Goal: Information Seeking & Learning: Compare options

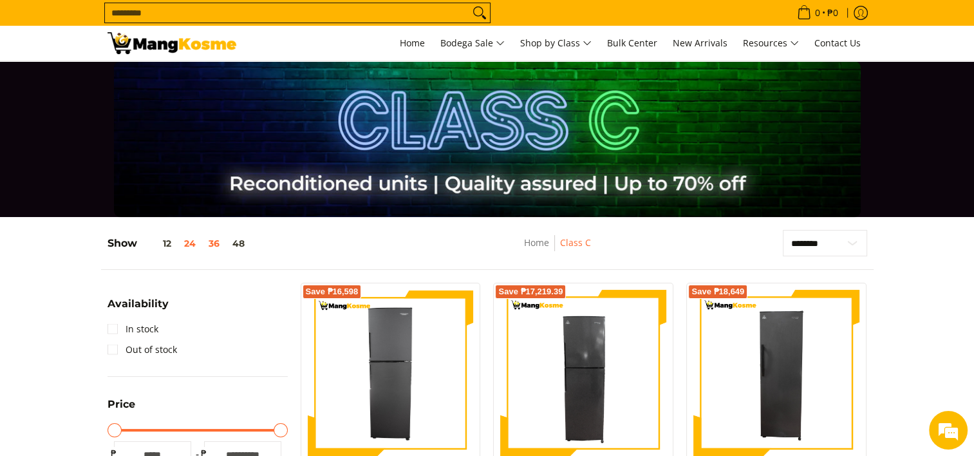
click at [214, 245] on button "36" at bounding box center [214, 243] width 24 height 10
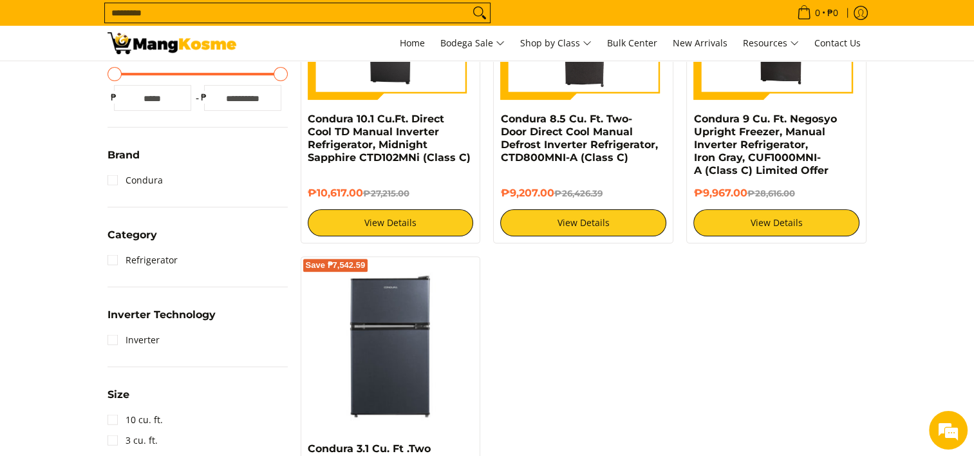
scroll to position [205, 0]
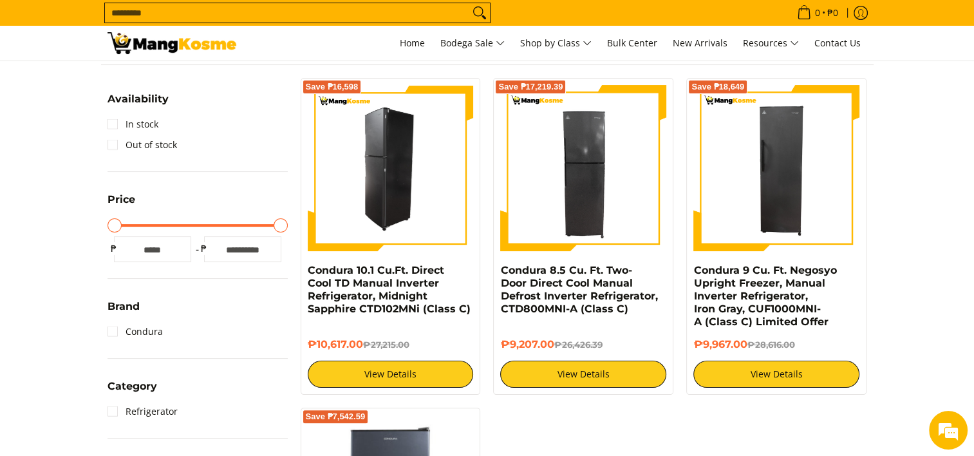
click at [396, 197] on img at bounding box center [391, 168] width 166 height 166
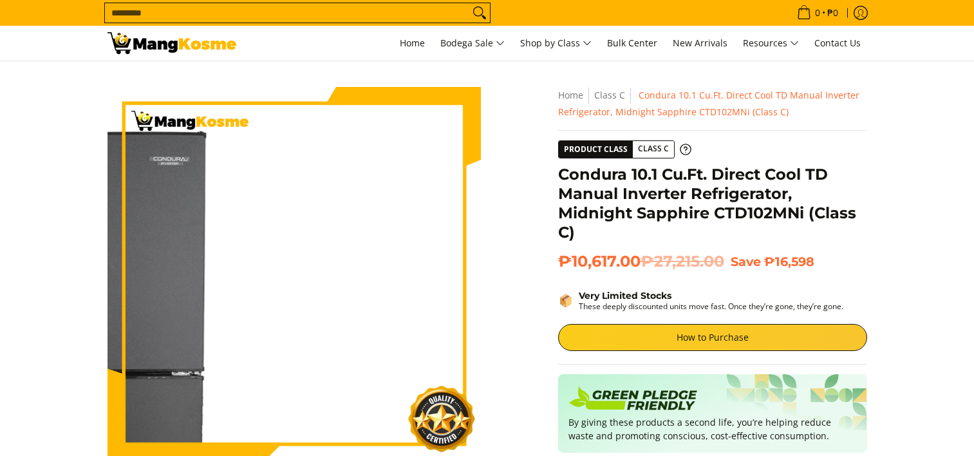
scroll to position [193, 0]
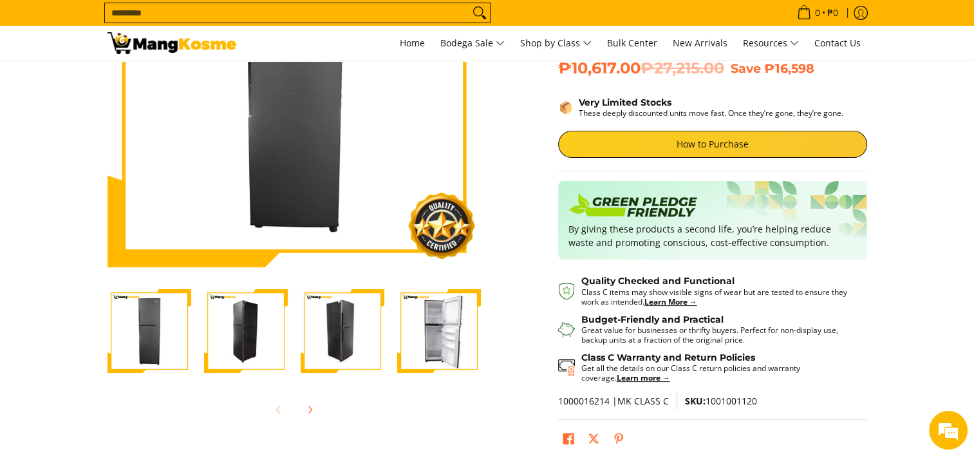
click at [244, 345] on img "Condura 10.1 Cu.Ft. Direct Cool TD Manual Inverter Refrigerator, Midnight Sapph…" at bounding box center [246, 331] width 84 height 84
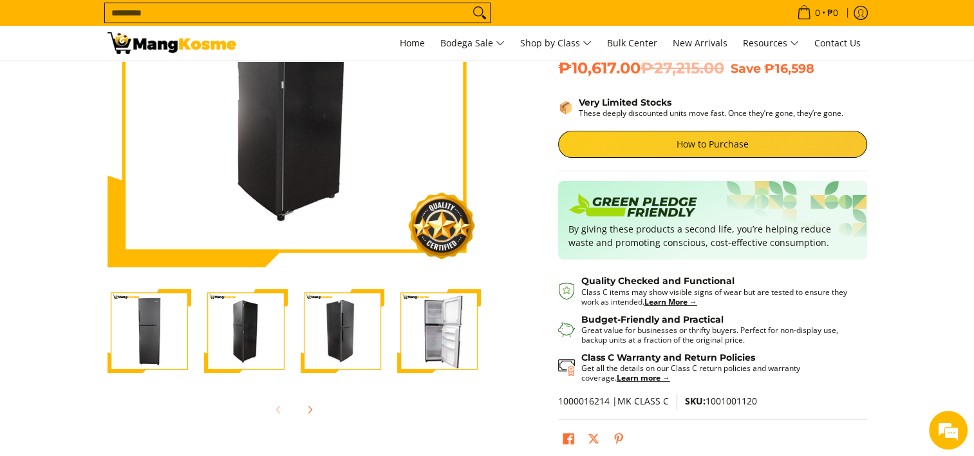
click at [349, 335] on img "Condura 10.1 Cu.Ft. Direct Cool TD Manual Inverter Refrigerator, Midnight Sapph…" at bounding box center [343, 331] width 84 height 84
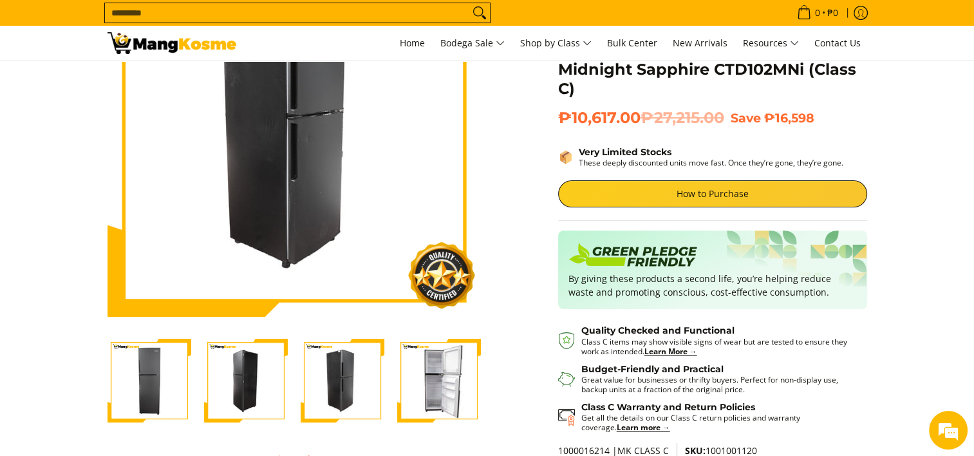
scroll to position [129, 0]
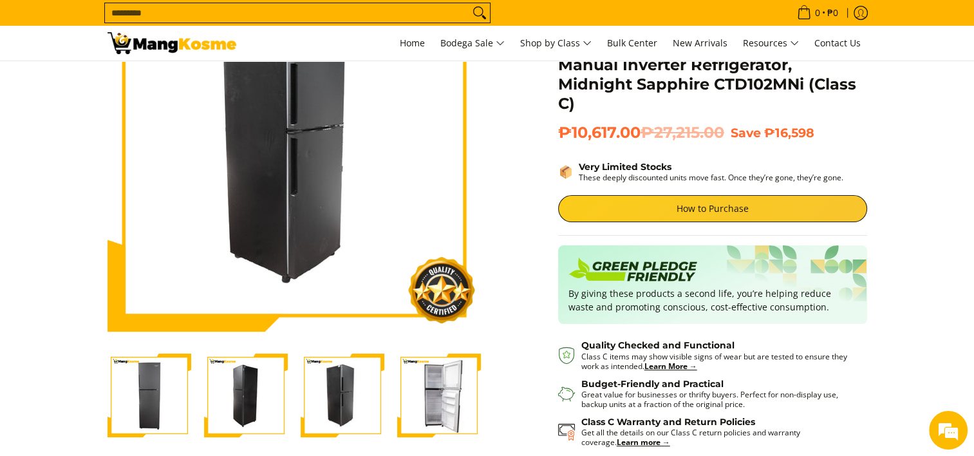
click at [440, 388] on img "Condura 10.1 Cu.Ft. Direct Cool TD Manual Inverter Refrigerator, Midnight Sapph…" at bounding box center [439, 395] width 84 height 84
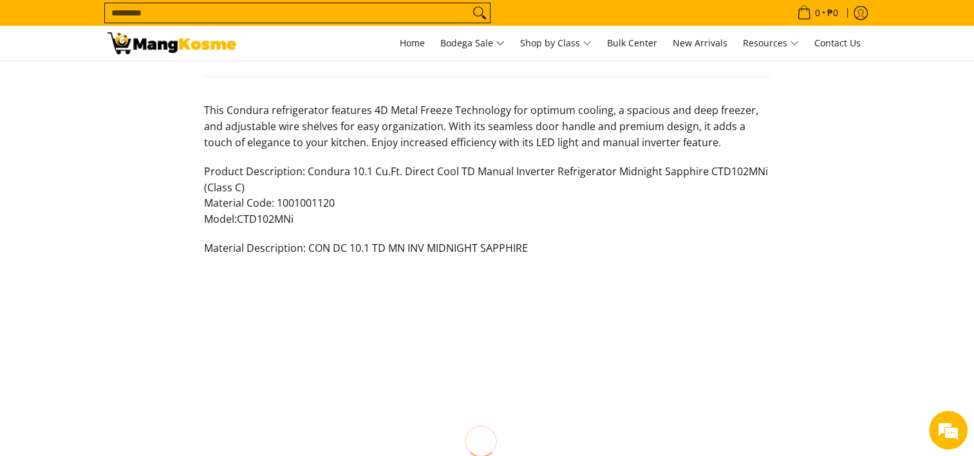
scroll to position [0, 0]
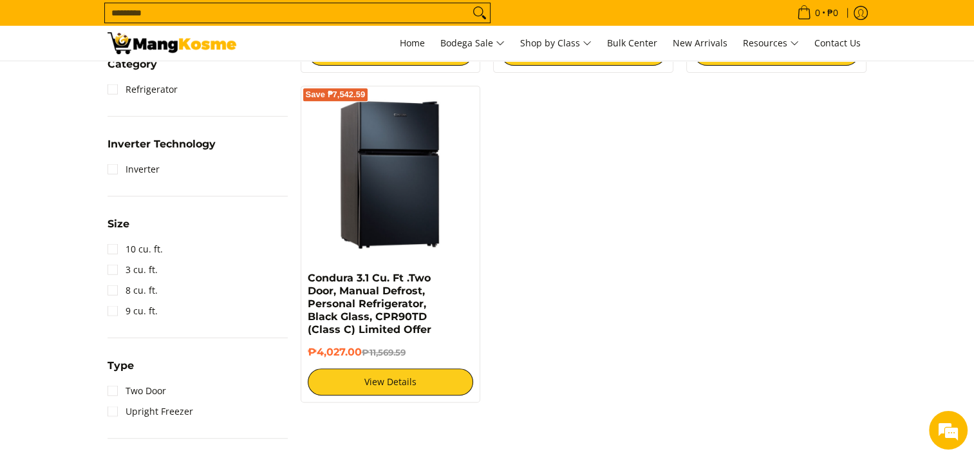
click at [386, 187] on img at bounding box center [391, 176] width 166 height 166
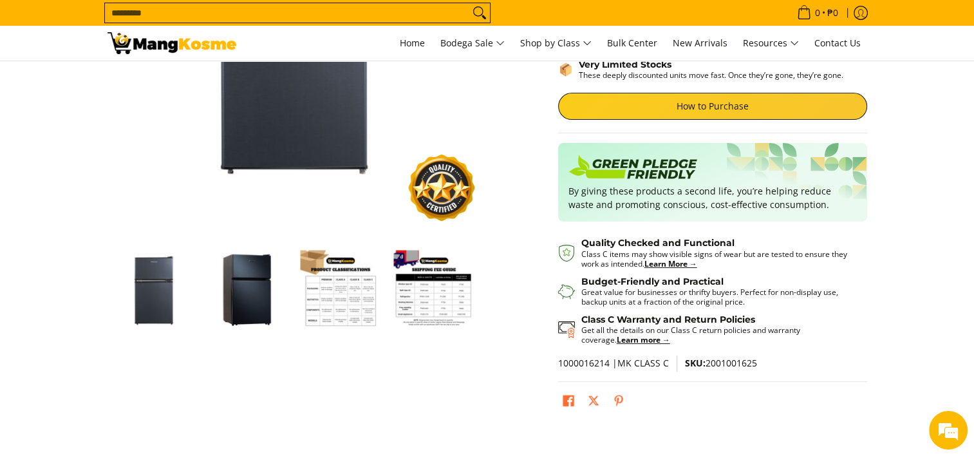
scroll to position [258, 0]
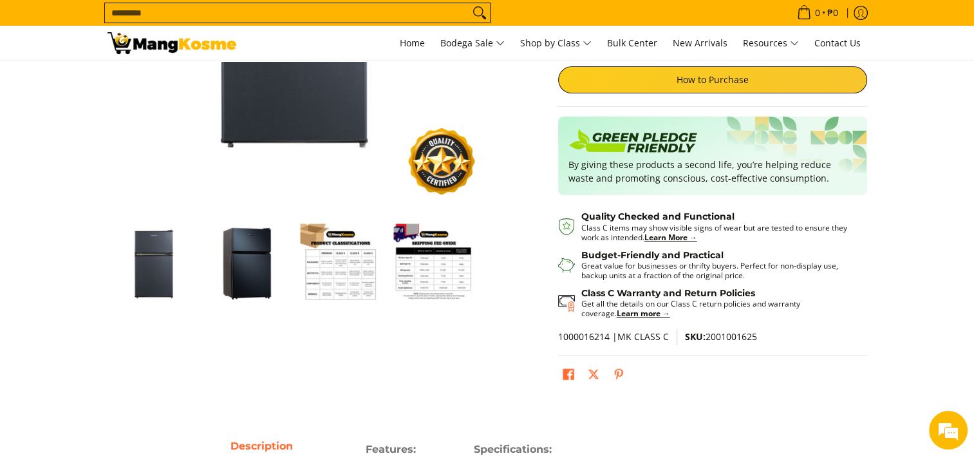
click at [256, 270] on img "Condura 3.1 Cu. Ft .Two Door, Manual Defrost, Personal Refrigerator, Black Glas…" at bounding box center [247, 263] width 80 height 80
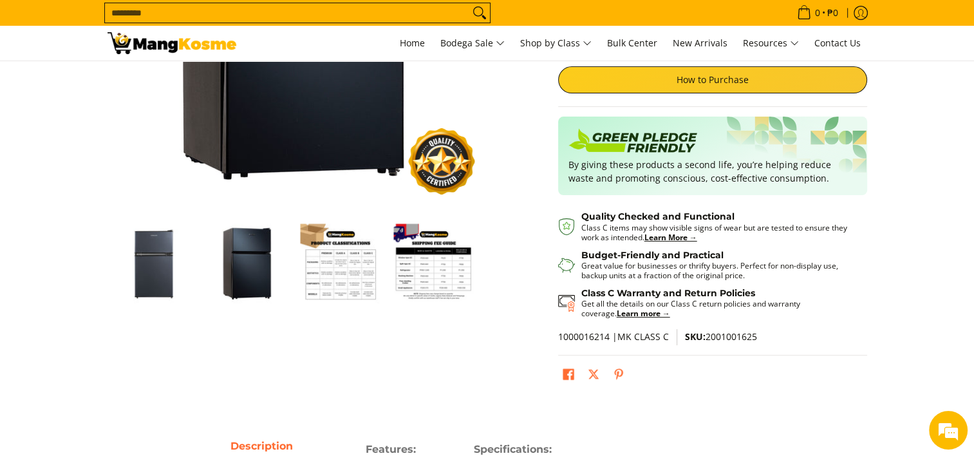
click at [346, 293] on img "Condura 3.1 Cu. Ft .Two Door, Manual Defrost, Personal Refrigerator, Black Glas…" at bounding box center [341, 263] width 80 height 80
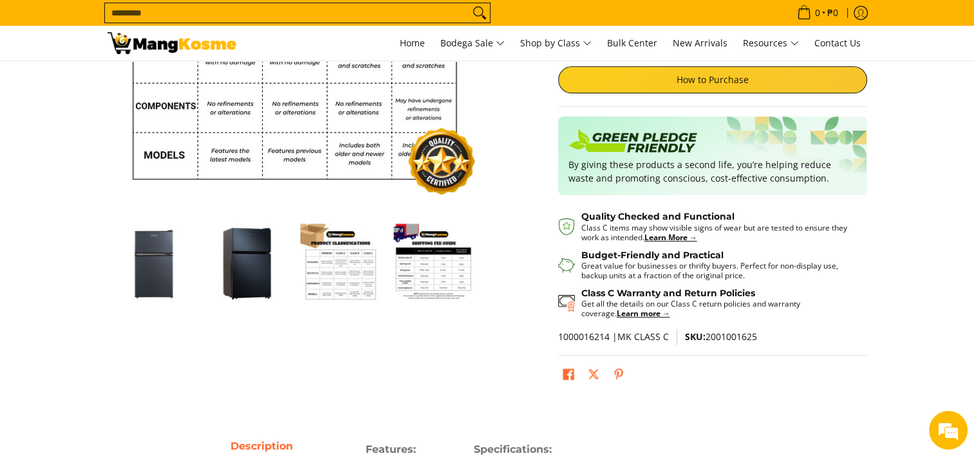
click at [415, 274] on img "Condura 3.1 Cu. Ft .Two Door, Manual Defrost, Personal Refrigerator, Black Glas…" at bounding box center [434, 263] width 80 height 80
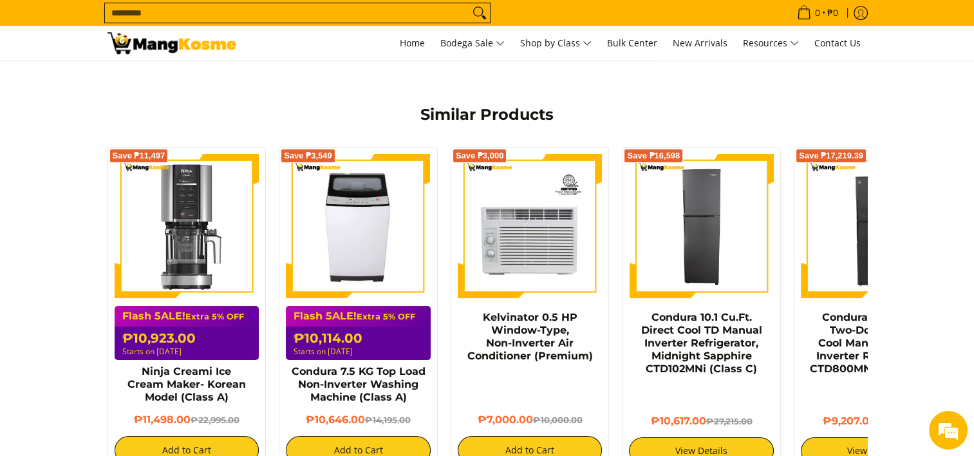
scroll to position [872, 0]
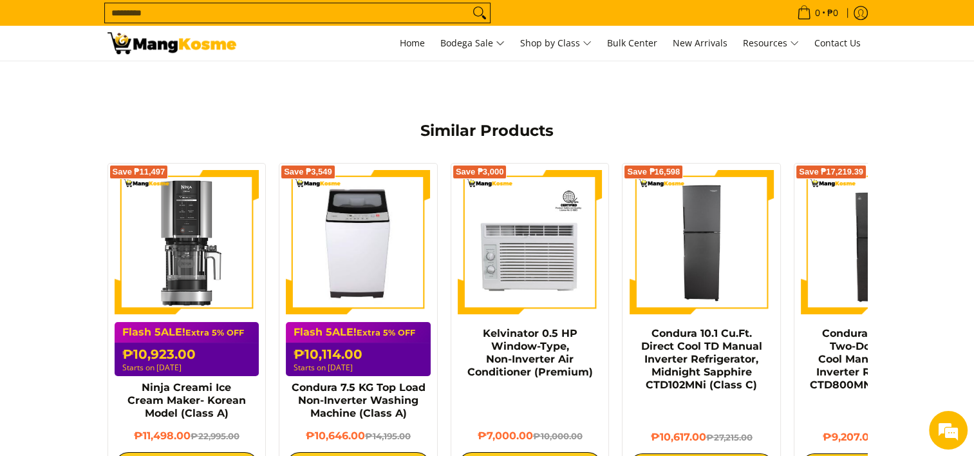
click at [195, 44] on img at bounding box center [172, 43] width 129 height 22
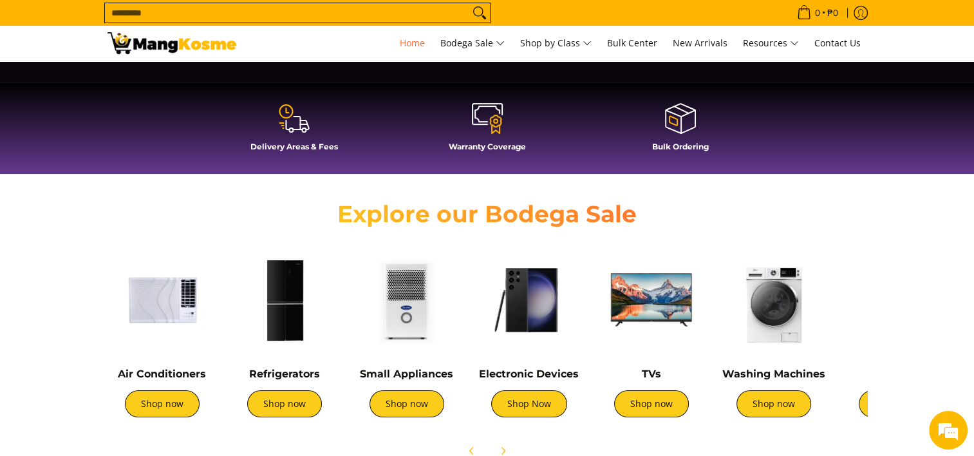
scroll to position [386, 0]
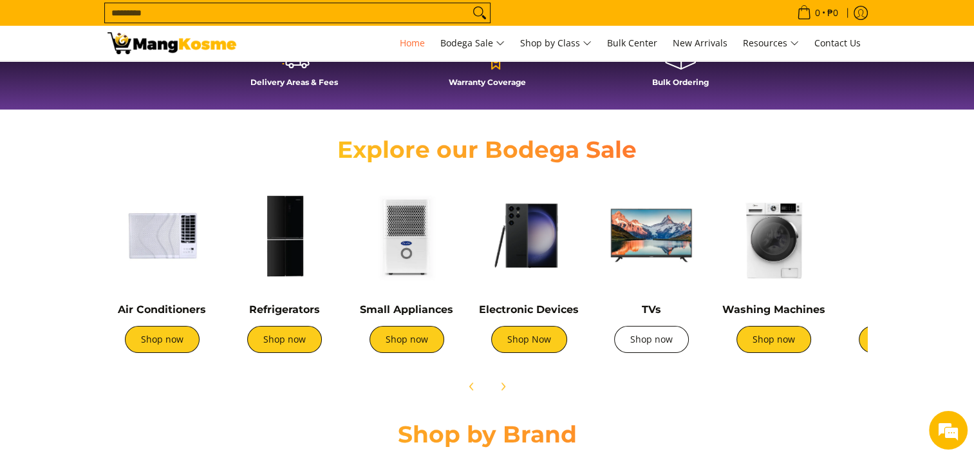
click at [649, 341] on link "Shop now" at bounding box center [651, 339] width 75 height 27
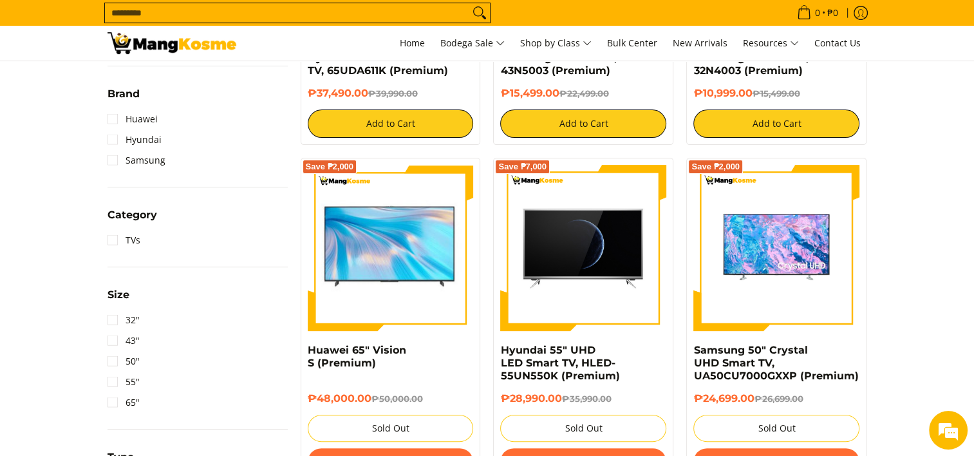
scroll to position [258, 0]
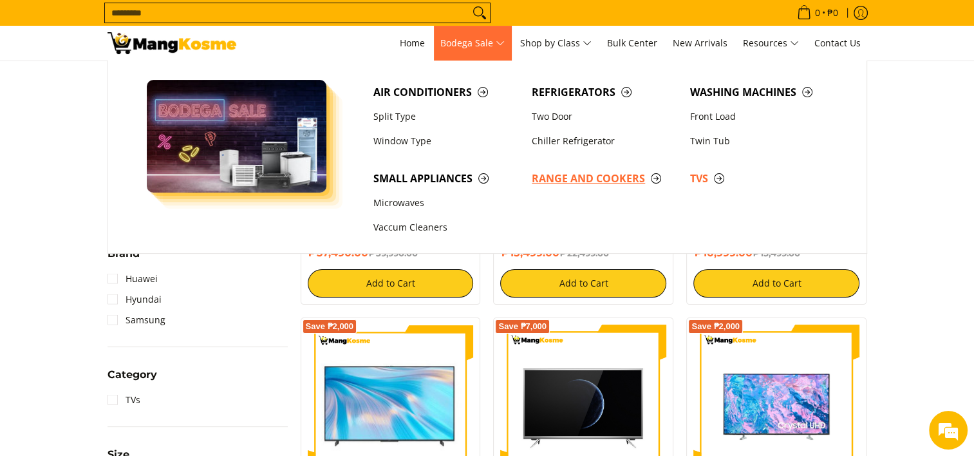
click at [567, 180] on span "Range and Cookers" at bounding box center [604, 179] width 145 height 16
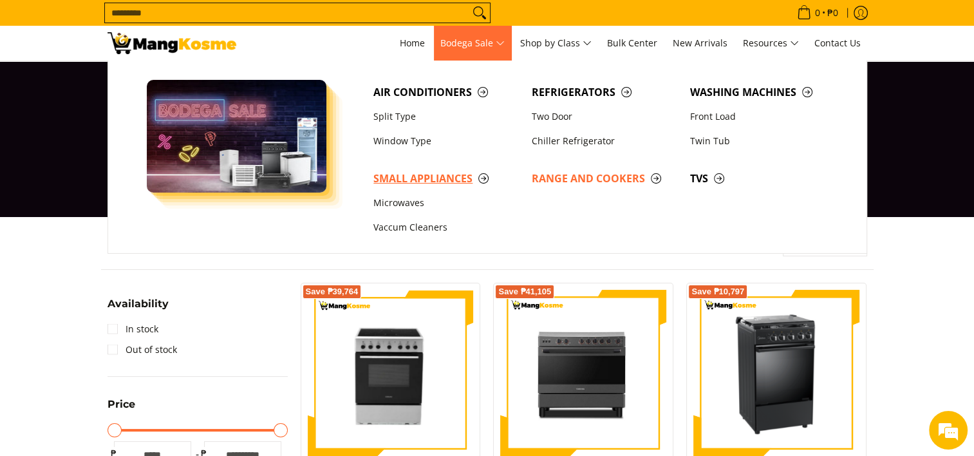
click at [406, 174] on span "Small Appliances" at bounding box center [445, 179] width 145 height 16
